Goal: Information Seeking & Learning: Find specific fact

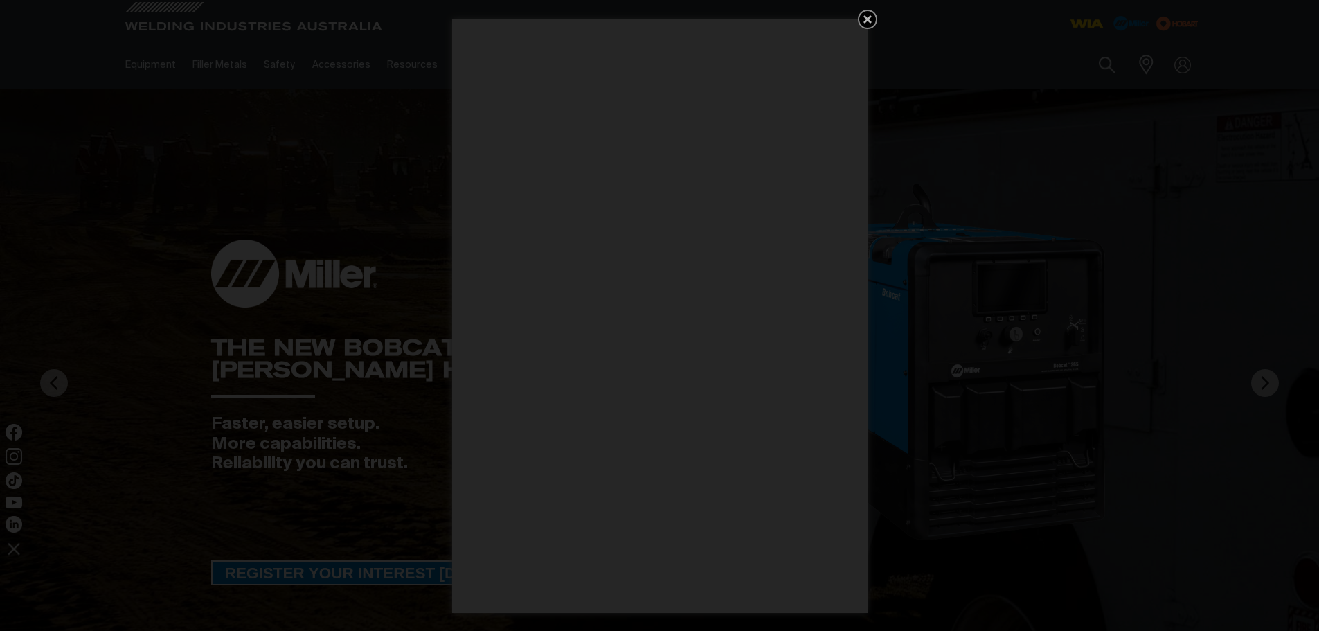
click at [868, 14] on icon "Get 5 WIA Welding Guides Free!" at bounding box center [867, 19] width 17 height 17
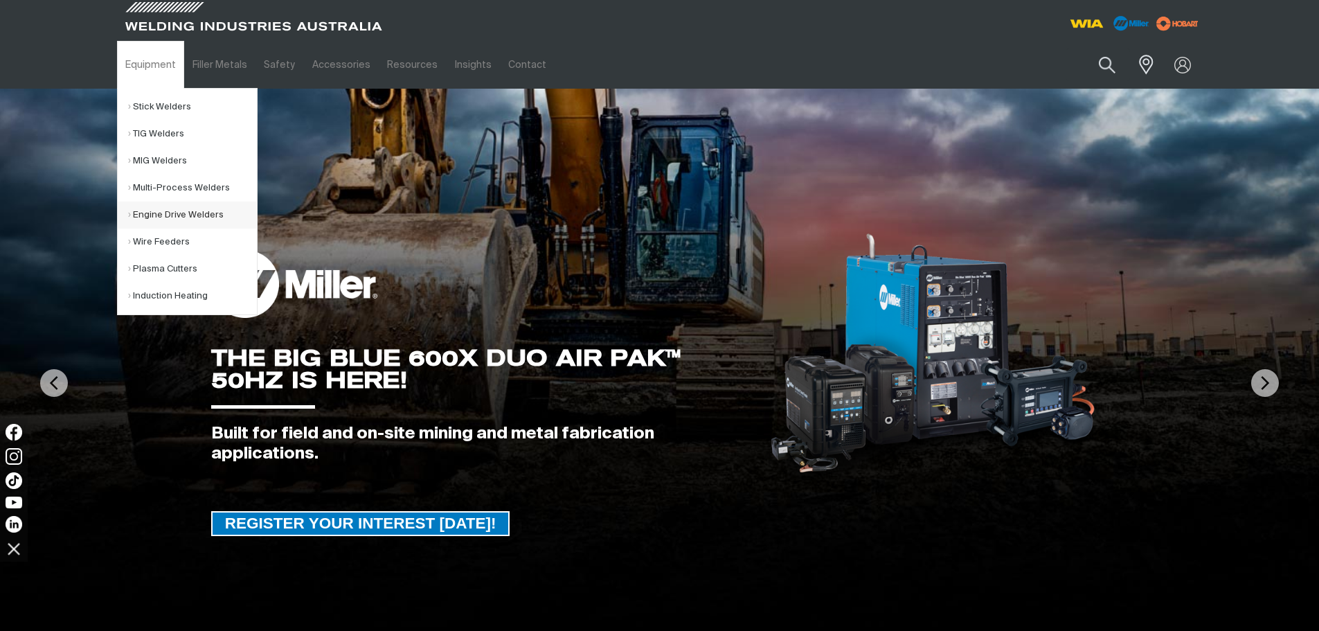
click at [195, 215] on link "Engine Drive Welders" at bounding box center [192, 214] width 129 height 27
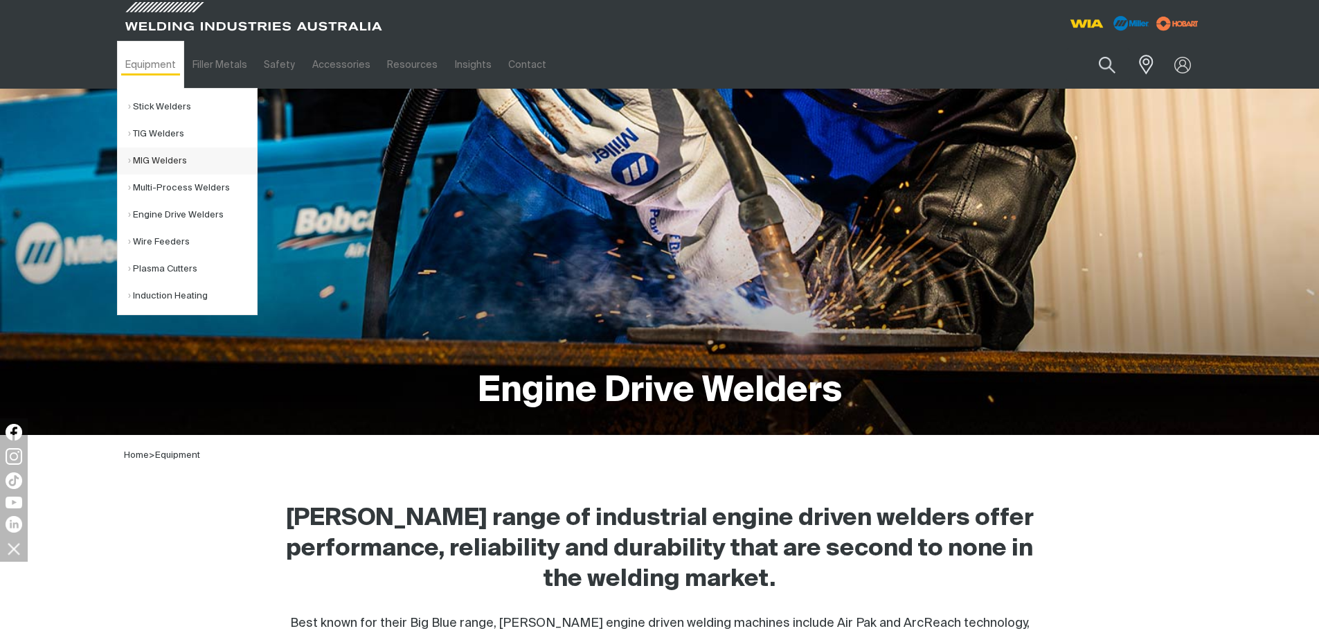
click at [163, 159] on link "MIG Welders" at bounding box center [192, 160] width 129 height 27
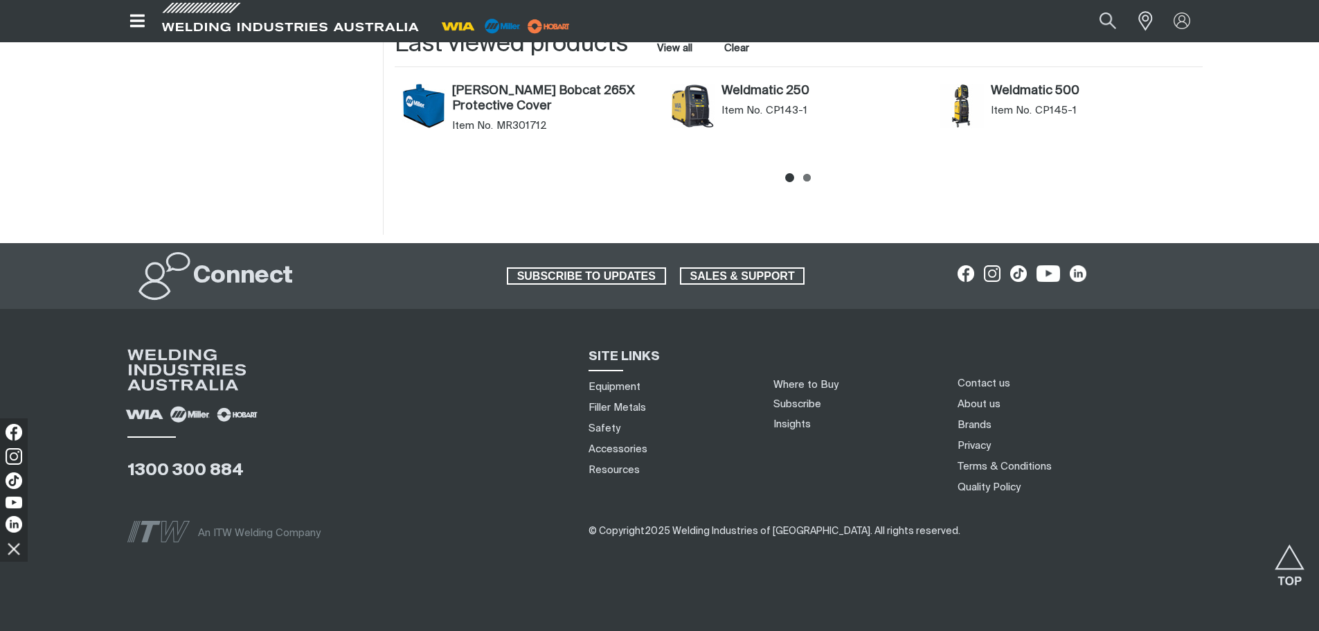
scroll to position [1319, 0]
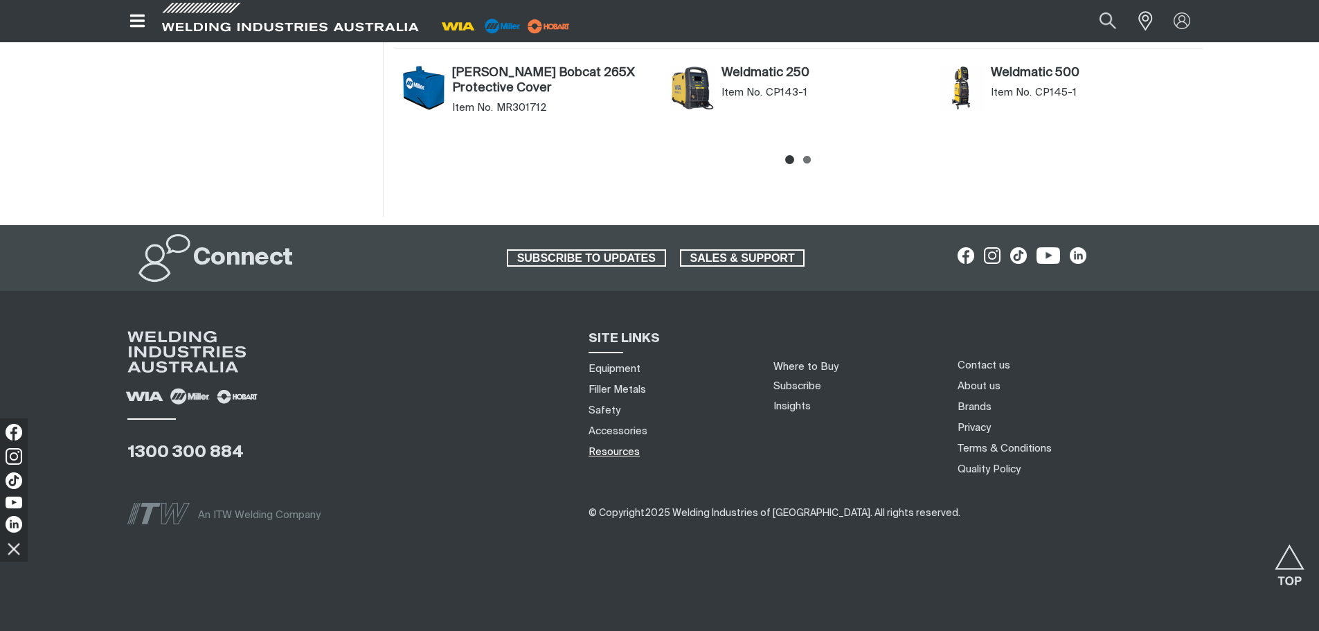
click at [615, 456] on link "Resources" at bounding box center [613, 451] width 51 height 15
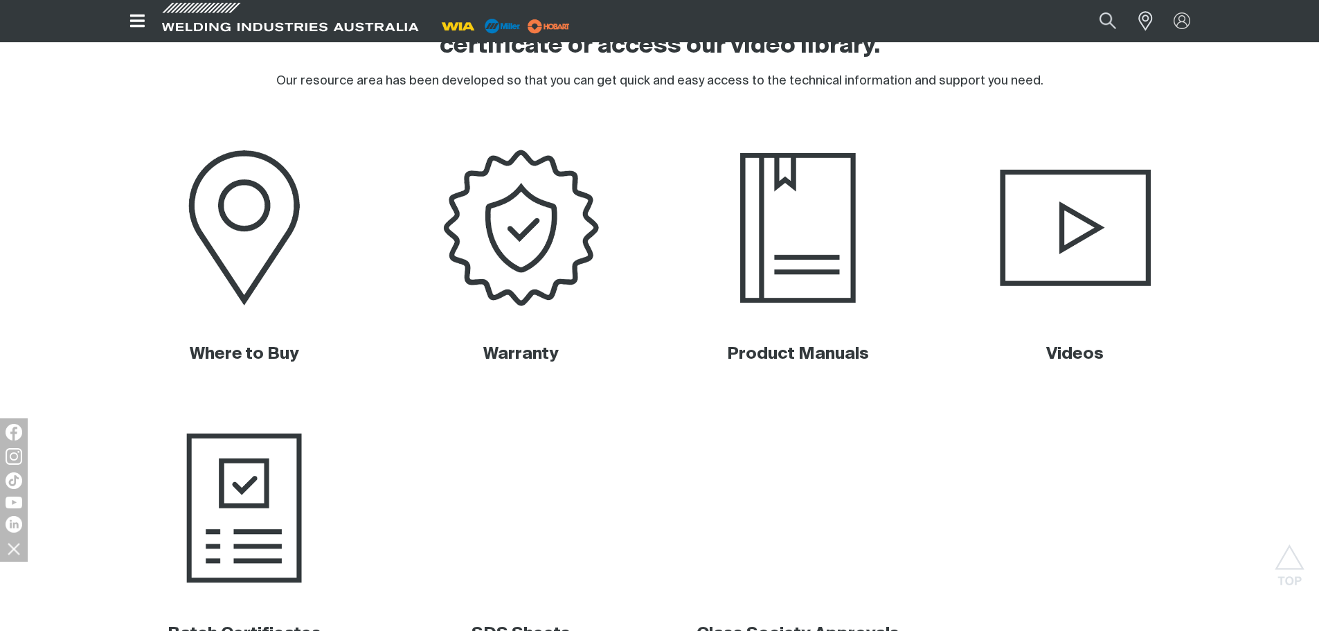
scroll to position [623, 0]
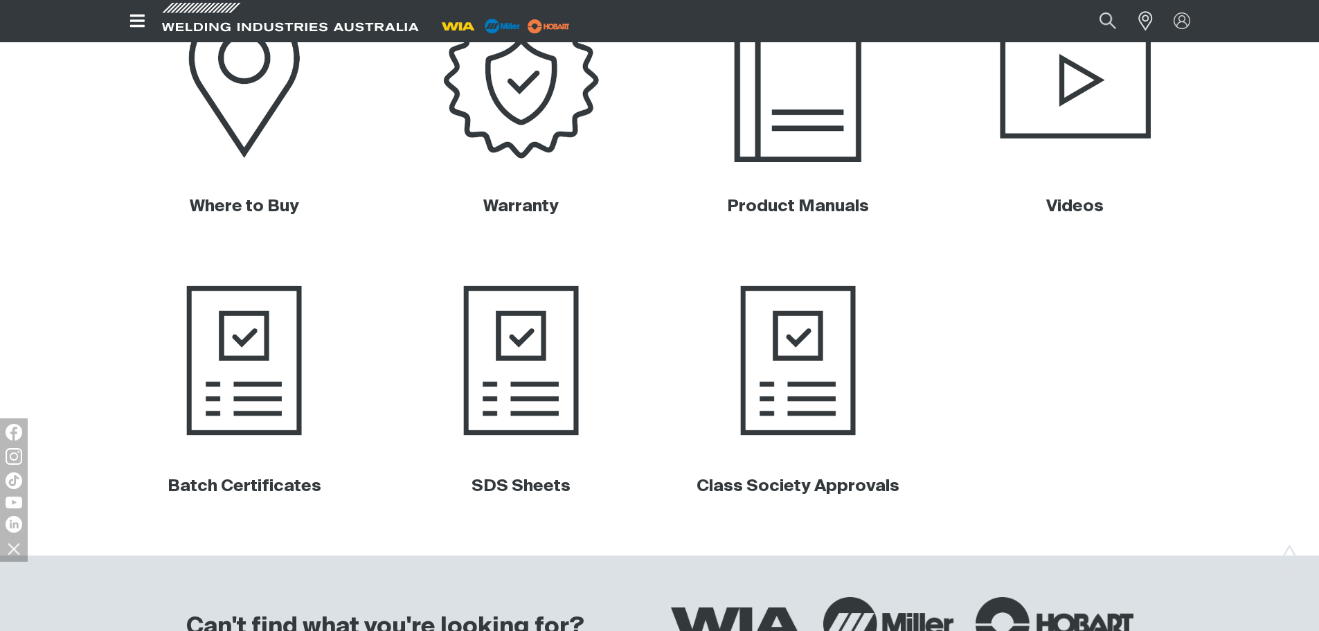
click at [793, 126] on img at bounding box center [798, 80] width 280 height 187
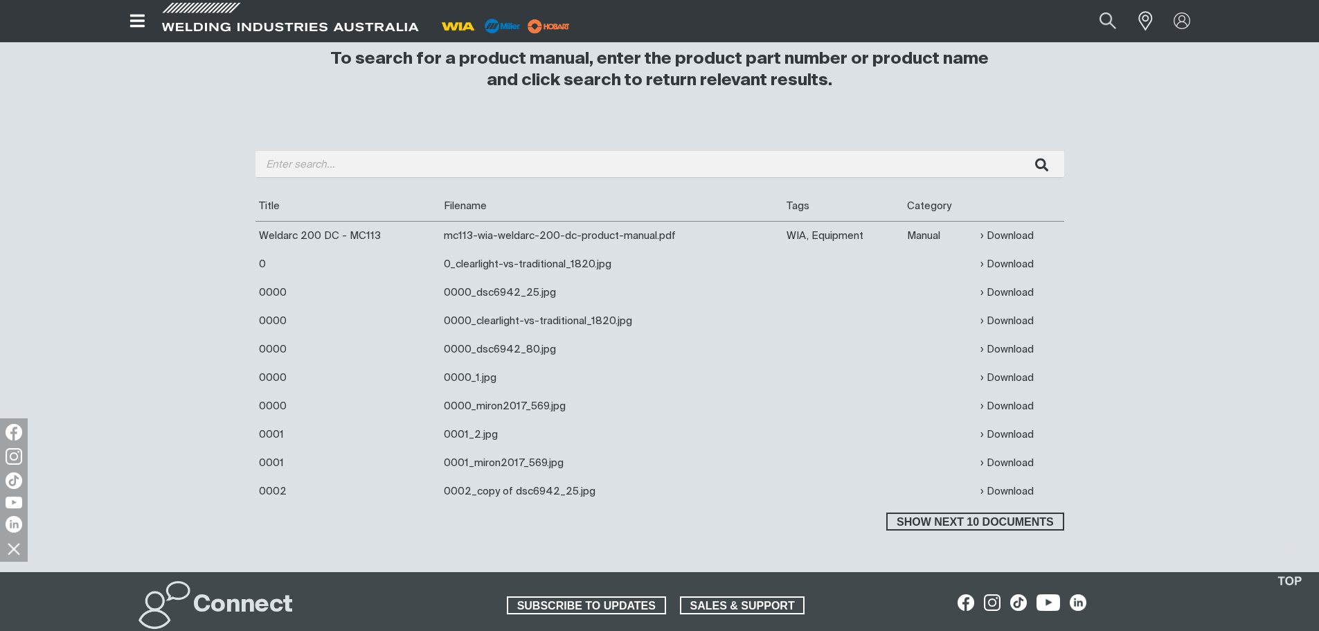
scroll to position [346, 0]
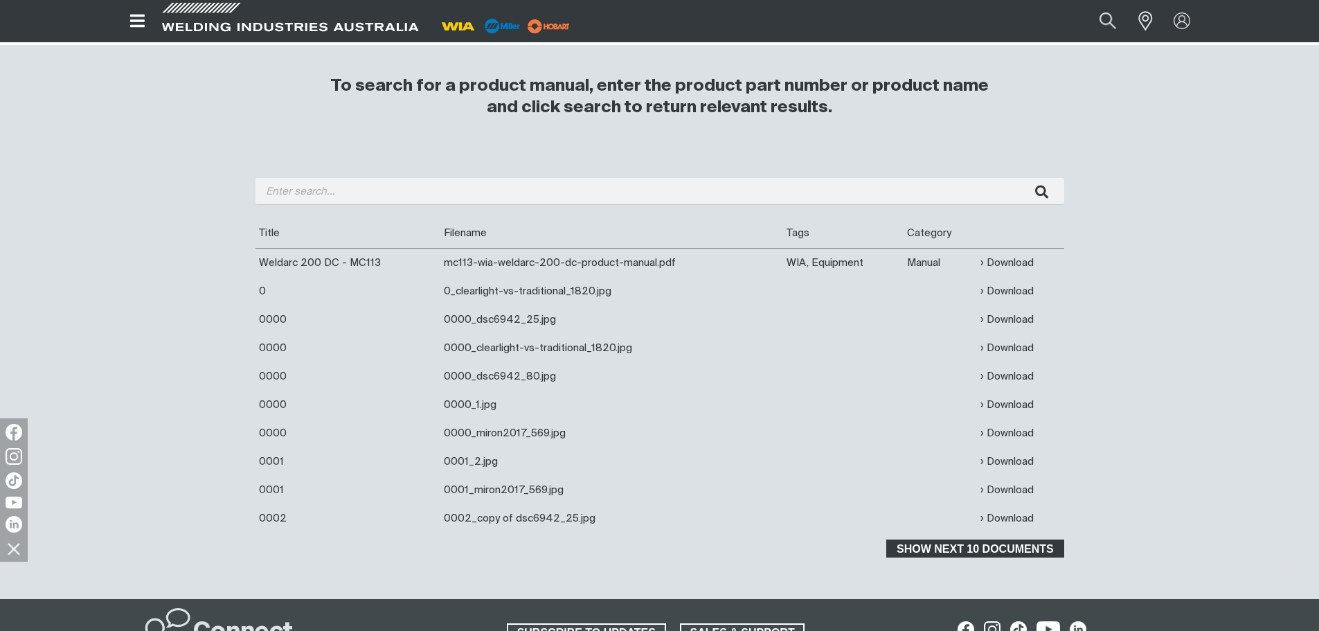
click at [1025, 543] on span "Show next 10 documents" at bounding box center [975, 548] width 174 height 18
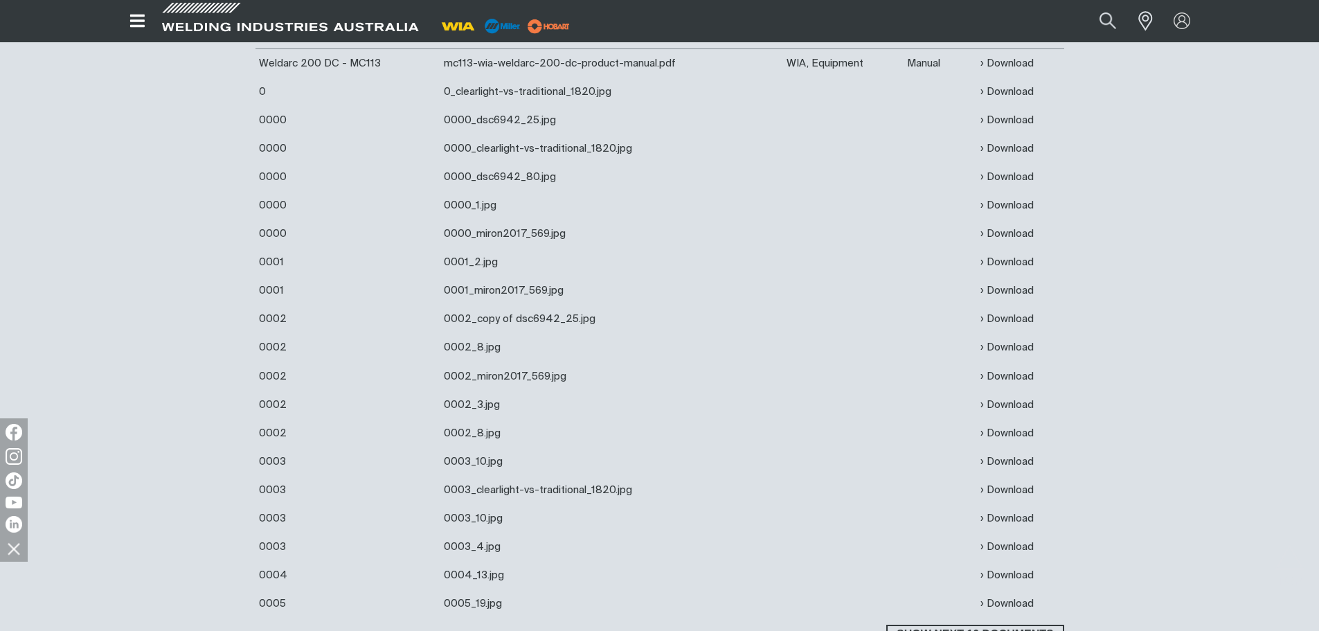
scroll to position [277, 0]
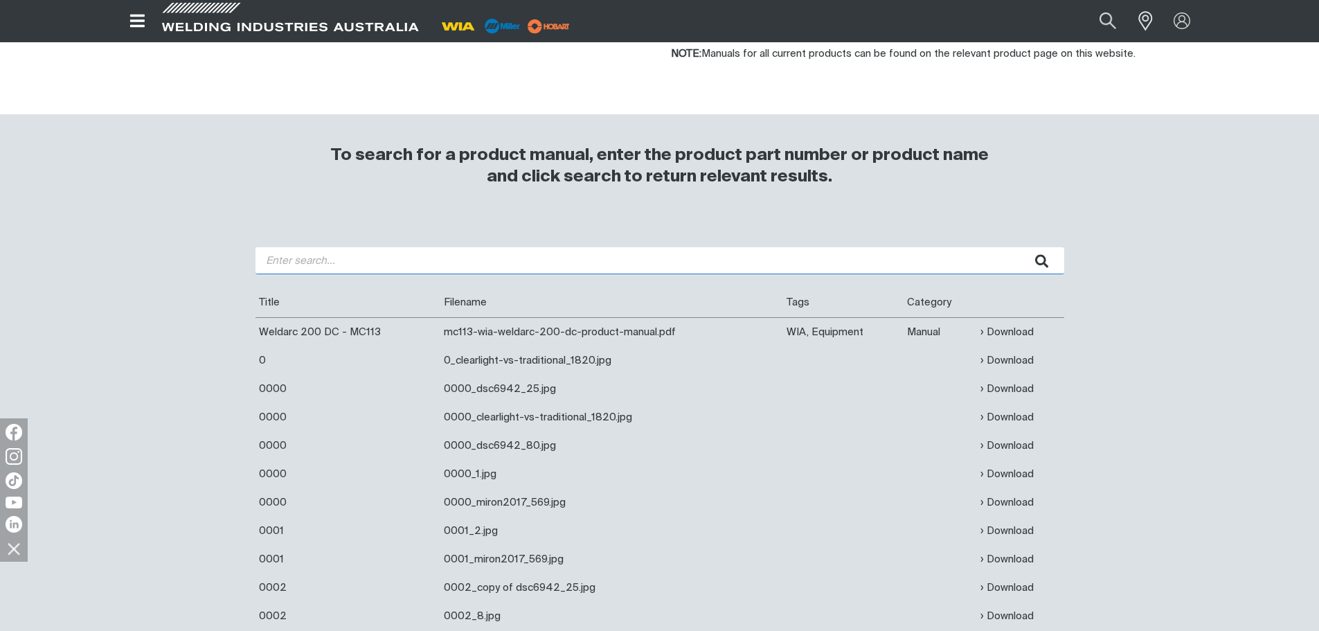
click at [455, 255] on input "search" at bounding box center [659, 260] width 809 height 27
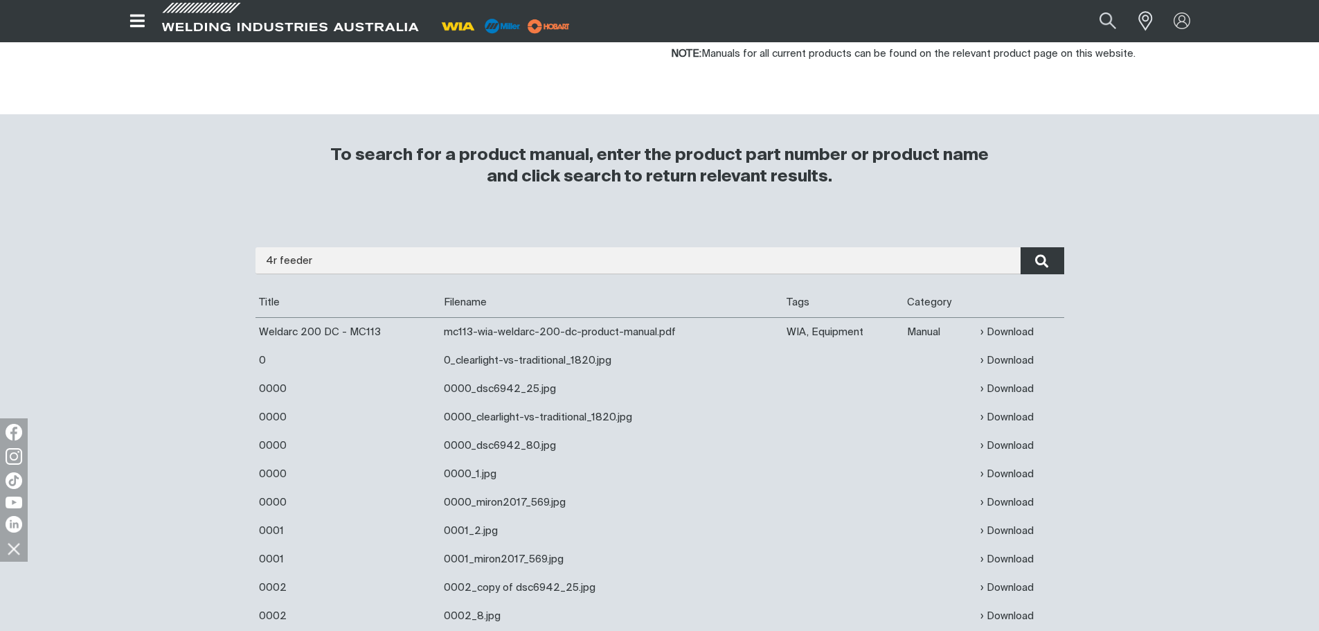
click at [1036, 264] on icon "submit" at bounding box center [1042, 261] width 14 height 18
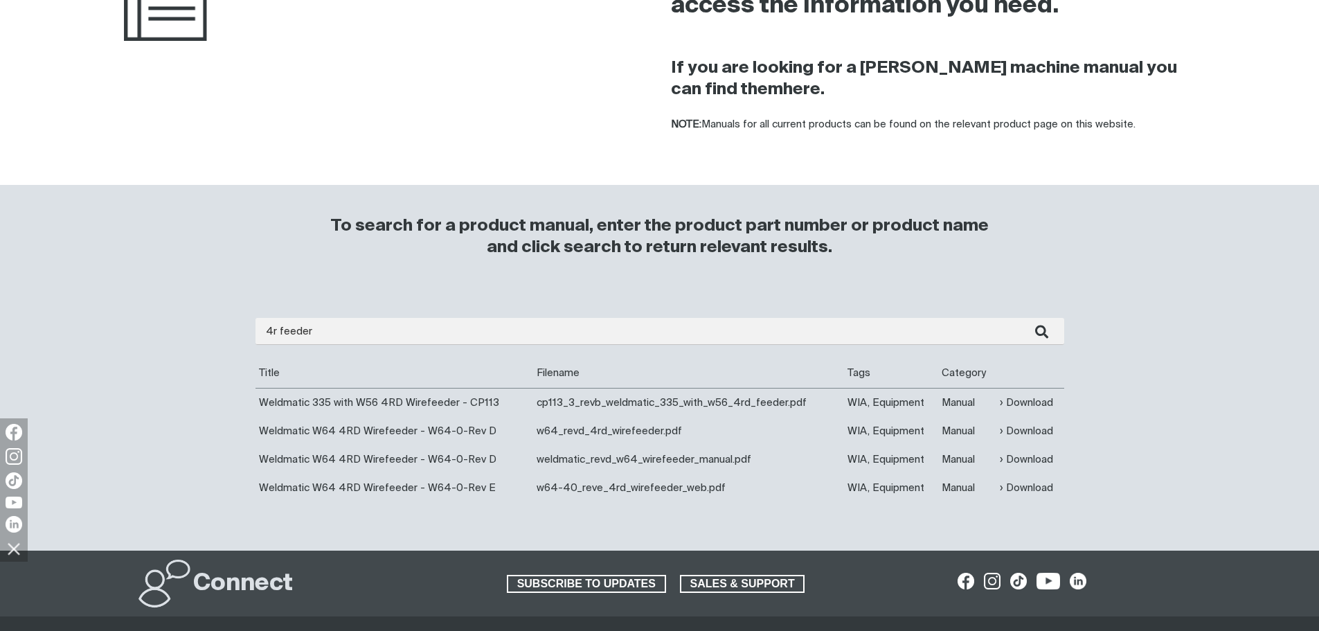
scroll to position [208, 0]
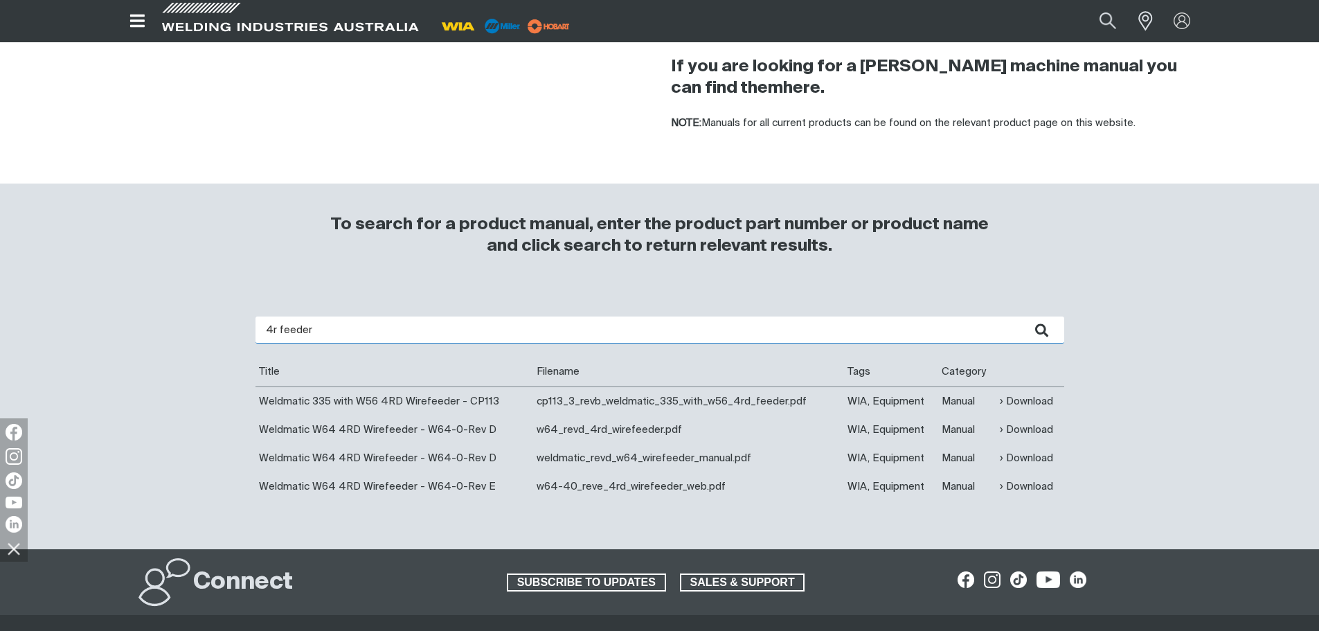
click at [317, 325] on input "4r feeder" at bounding box center [659, 329] width 809 height 27
type input "4rd weldmatic"
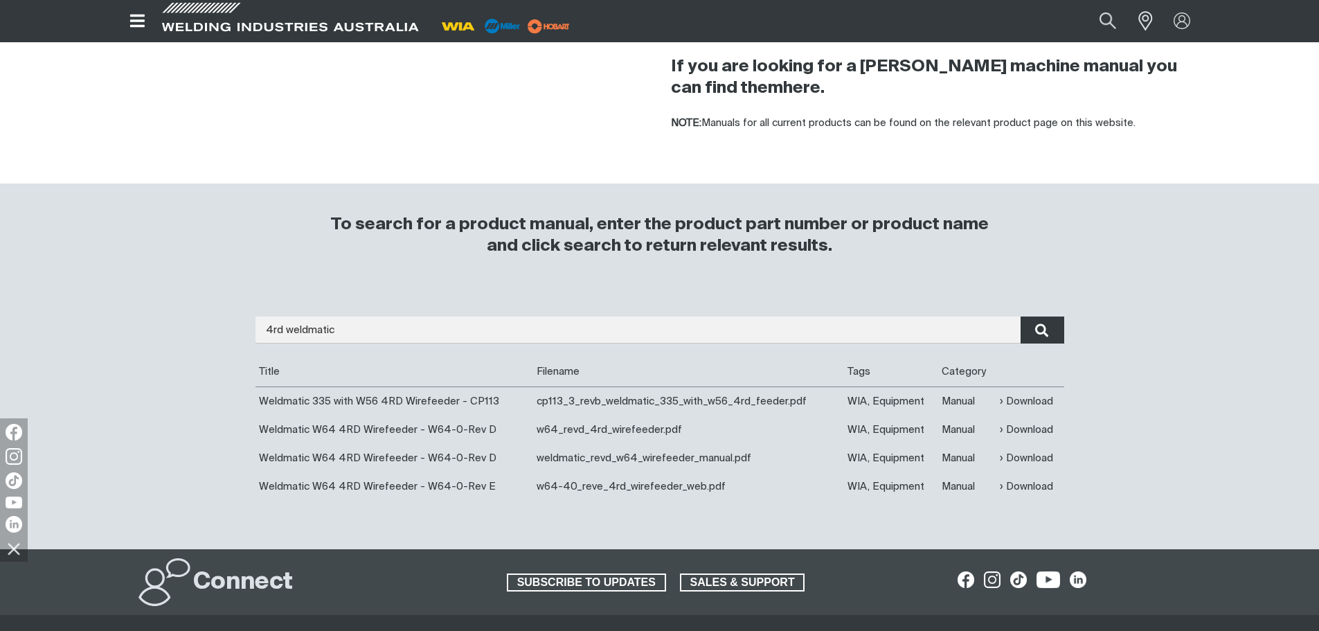
click at [1045, 330] on icon "submit" at bounding box center [1041, 330] width 13 height 14
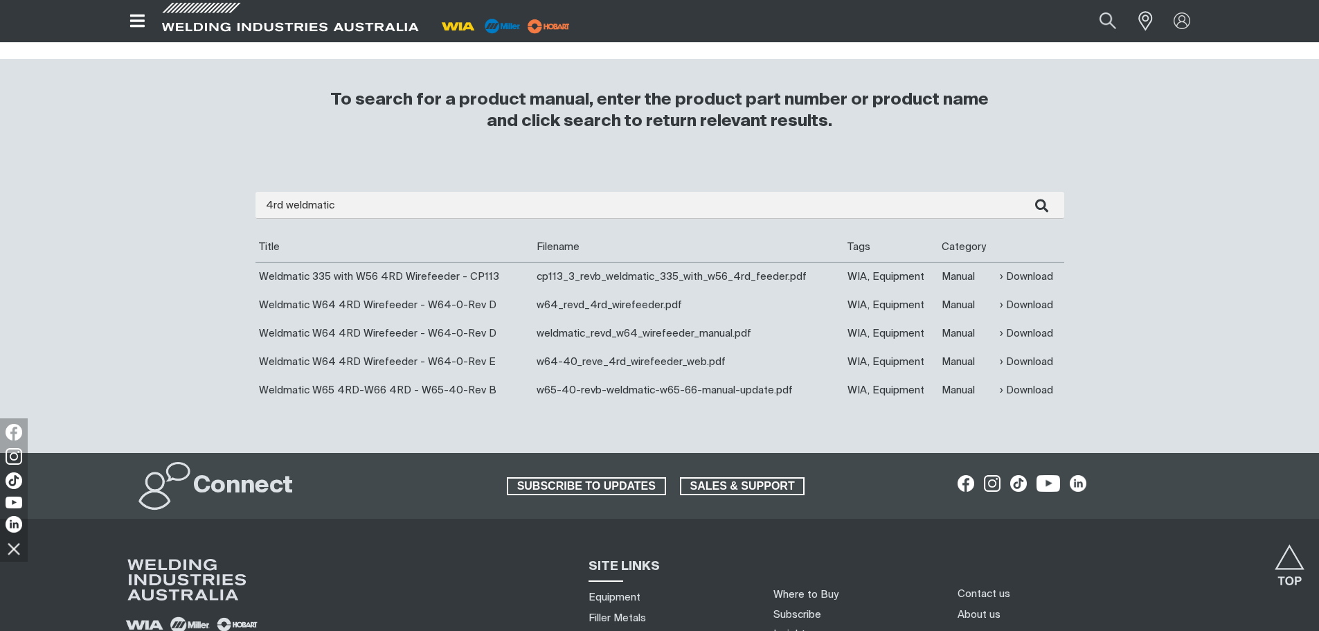
scroll to position [346, 0]
